Goal: Navigation & Orientation: Understand site structure

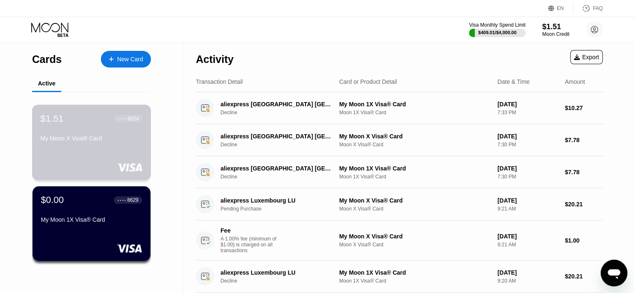
click at [87, 145] on div "My Moon X Visa® Card" at bounding box center [91, 140] width 102 height 10
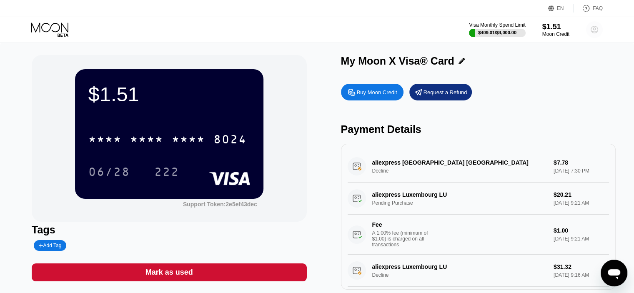
click at [593, 31] on icon at bounding box center [594, 29] width 5 height 5
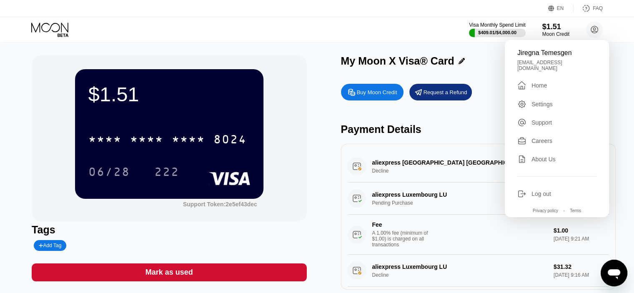
click at [327, 187] on div "$1.51 * * * * * * * * * * * * 8024 06/28 222 Support Token: 2e5ef43dec Tags Add…" at bounding box center [317, 172] width 570 height 235
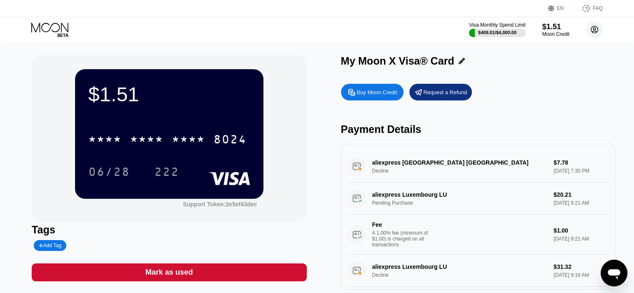
click at [595, 31] on icon at bounding box center [594, 29] width 5 height 5
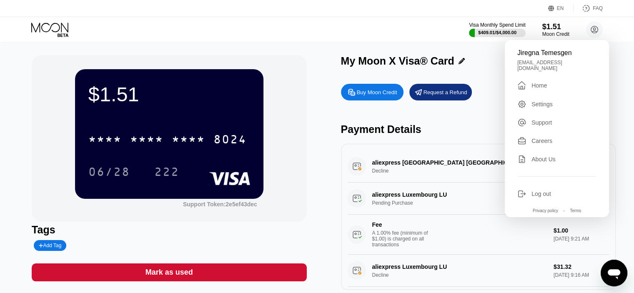
click at [544, 102] on div "Settings" at bounding box center [541, 104] width 21 height 7
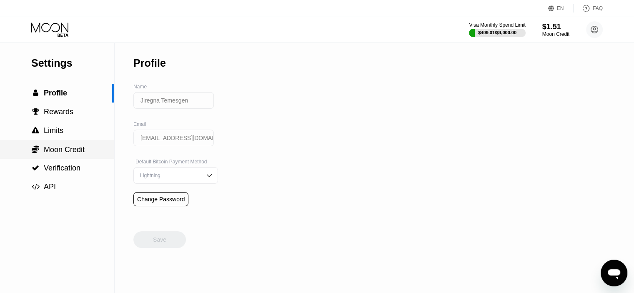
click at [71, 153] on span "Moon Credit" at bounding box center [64, 149] width 41 height 8
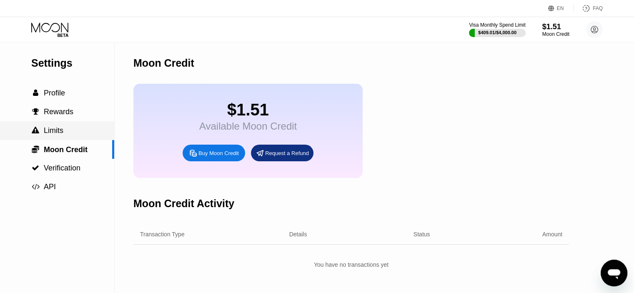
click at [54, 138] on div " Limits" at bounding box center [57, 130] width 114 height 19
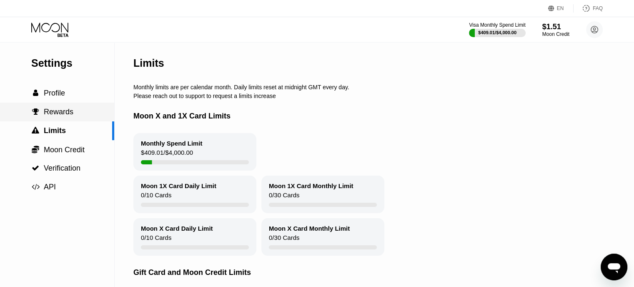
click at [58, 106] on div " Rewards" at bounding box center [57, 111] width 114 height 19
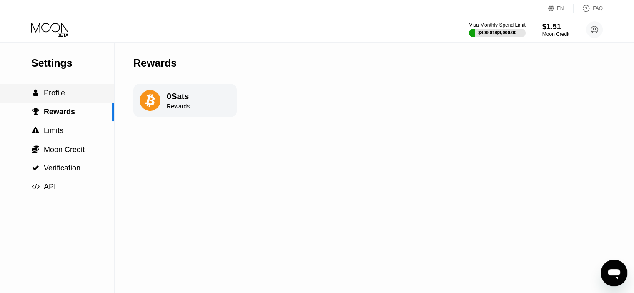
click at [55, 96] on span "Profile" at bounding box center [54, 93] width 21 height 8
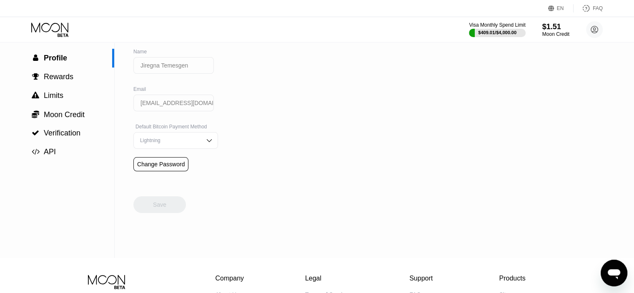
scroll to position [83, 0]
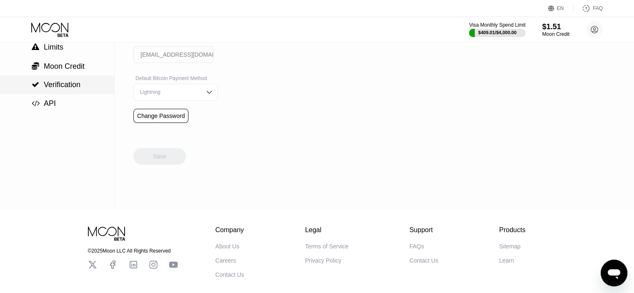
click at [55, 88] on span "Verification" at bounding box center [62, 84] width 37 height 8
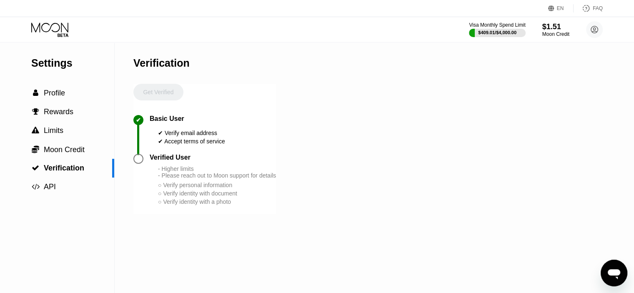
click at [161, 188] on div "○ Verify personal information" at bounding box center [217, 185] width 118 height 7
click at [141, 164] on div at bounding box center [138, 159] width 10 height 10
click at [66, 181] on div " API" at bounding box center [57, 186] width 114 height 19
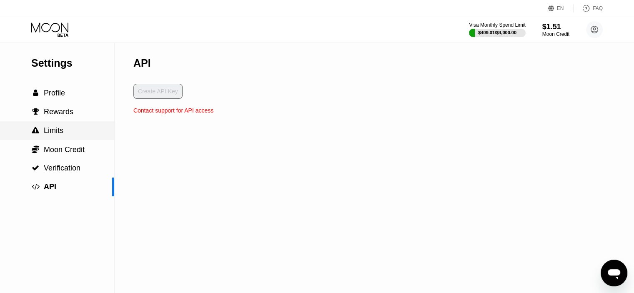
click at [55, 135] on span "Limits" at bounding box center [54, 130] width 20 height 8
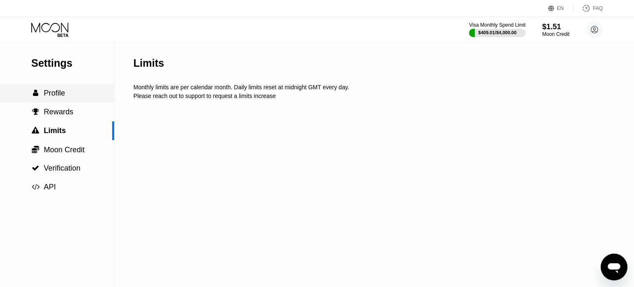
click at [58, 95] on span "Profile" at bounding box center [54, 93] width 21 height 8
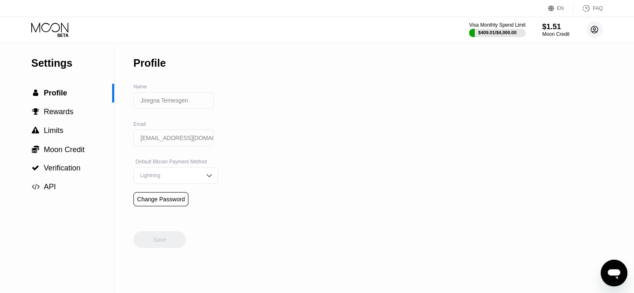
click at [589, 26] on circle at bounding box center [594, 29] width 17 height 17
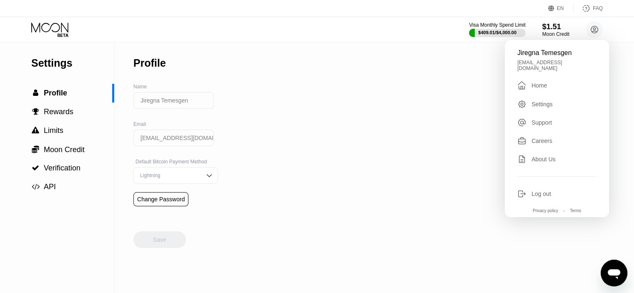
click at [532, 156] on div "About Us" at bounding box center [543, 159] width 24 height 7
